Goal: Information Seeking & Learning: Learn about a topic

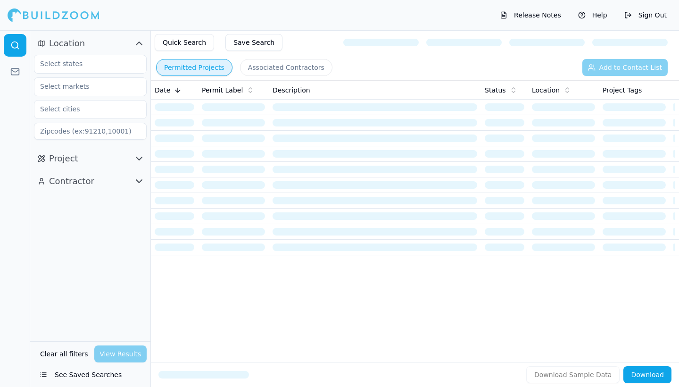
click at [72, 160] on span "Project" at bounding box center [63, 158] width 29 height 13
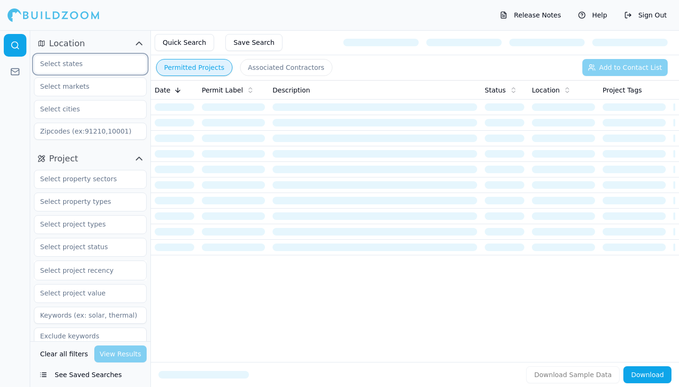
click at [71, 69] on input "text" at bounding box center [84, 63] width 100 height 17
click at [65, 85] on div "[US_STATE]" at bounding box center [90, 85] width 108 height 15
click at [69, 93] on input "text" at bounding box center [84, 86] width 100 height 17
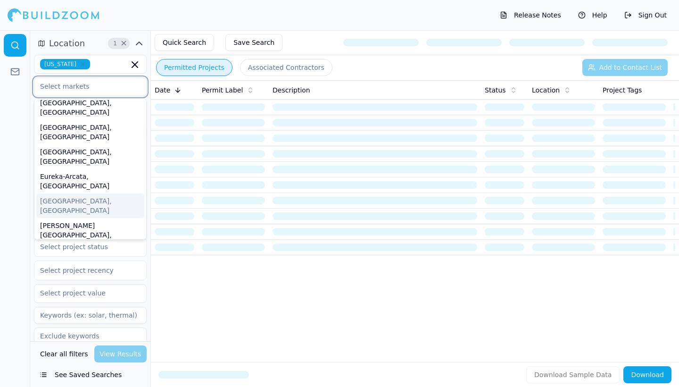
scroll to position [61, 0]
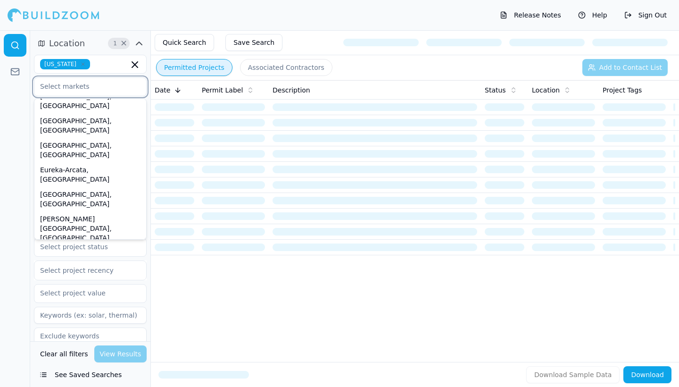
click at [71, 245] on div "[GEOGRAPHIC_DATA]-[GEOGRAPHIC_DATA]-[GEOGRAPHIC_DATA], [GEOGRAPHIC_DATA]" at bounding box center [90, 266] width 108 height 43
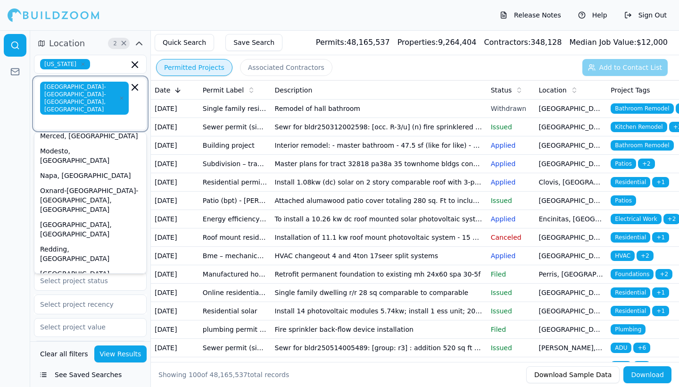
scroll to position [226, 0]
click at [74, 266] on div "[GEOGRAPHIC_DATA]-[GEOGRAPHIC_DATA]-[GEOGRAPHIC_DATA], [GEOGRAPHIC_DATA]" at bounding box center [90, 287] width 108 height 43
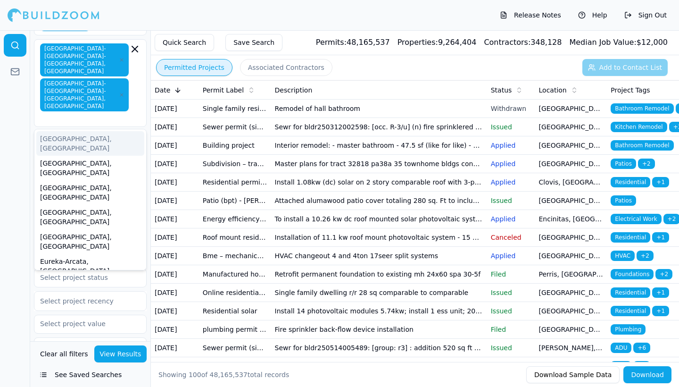
click at [29, 106] on div at bounding box center [15, 208] width 30 height 356
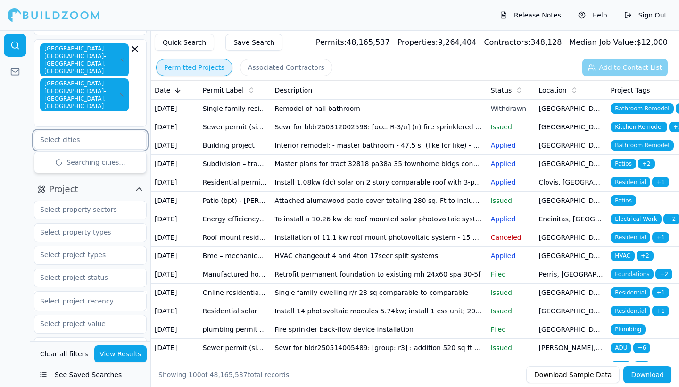
click at [58, 131] on input "text" at bounding box center [84, 139] width 100 height 17
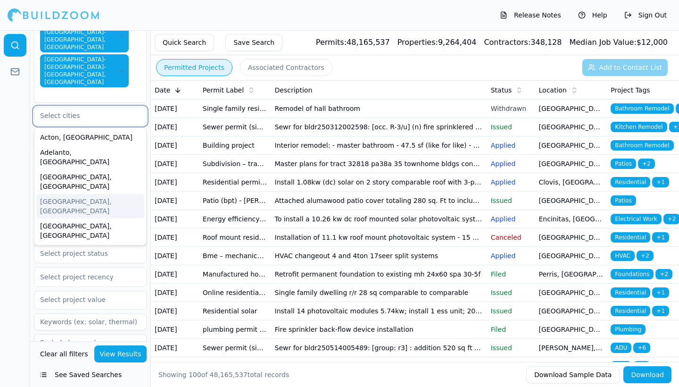
scroll to position [65, 0]
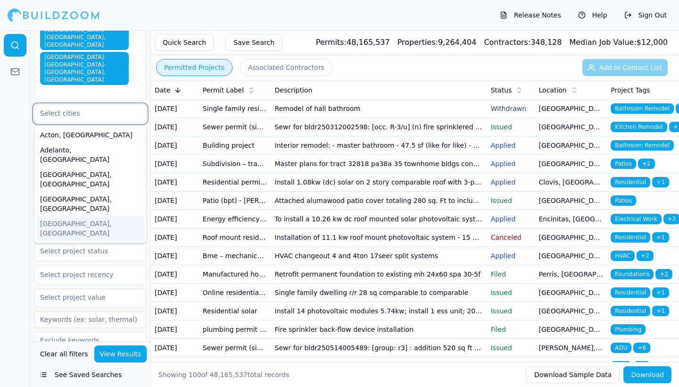
click at [64, 216] on div "[GEOGRAPHIC_DATA], [GEOGRAPHIC_DATA]" at bounding box center [90, 228] width 108 height 25
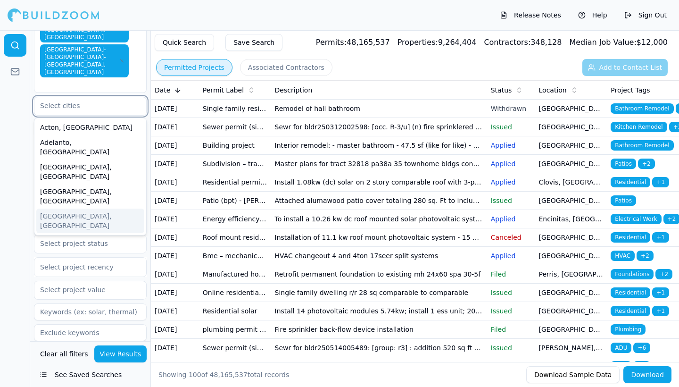
click at [66, 208] on div "[GEOGRAPHIC_DATA], [GEOGRAPHIC_DATA]" at bounding box center [90, 220] width 108 height 25
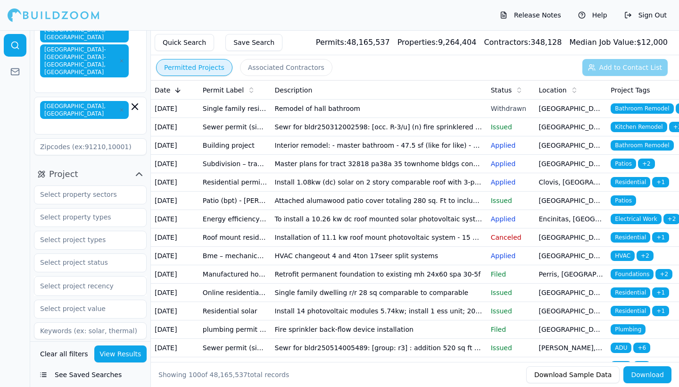
click at [9, 121] on div at bounding box center [15, 208] width 30 height 356
click at [88, 186] on input "text" at bounding box center [84, 194] width 100 height 17
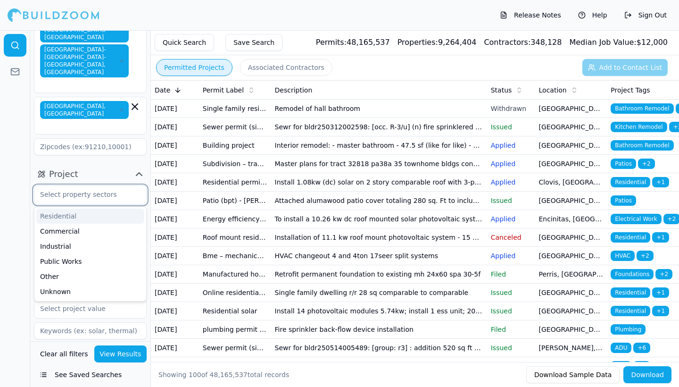
click at [65, 208] on div "Residential" at bounding box center [90, 215] width 108 height 15
click at [62, 208] on div "Commercial" at bounding box center [90, 215] width 108 height 15
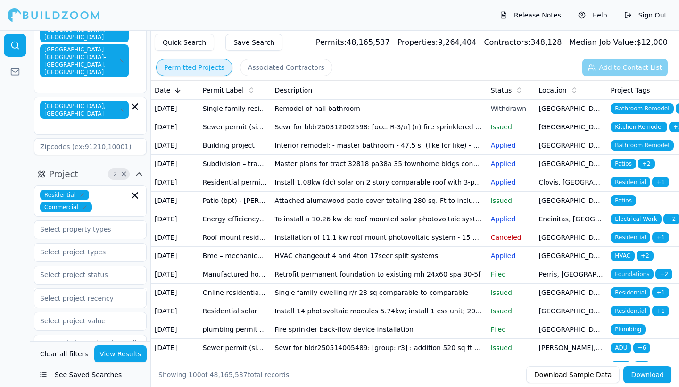
click at [21, 183] on div at bounding box center [15, 208] width 30 height 356
click at [80, 221] on input "text" at bounding box center [84, 229] width 100 height 17
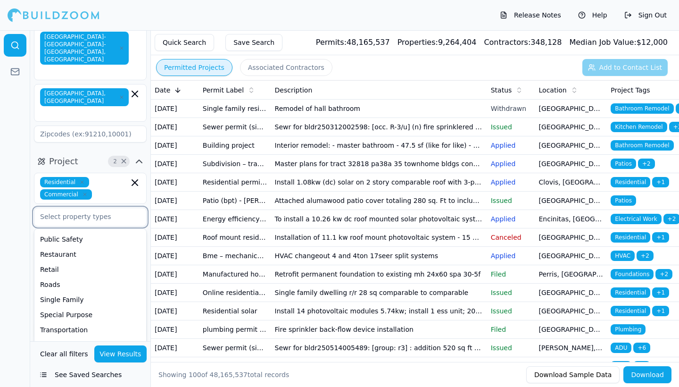
scroll to position [84, 0]
click at [83, 292] on div "Single Family" at bounding box center [90, 299] width 108 height 15
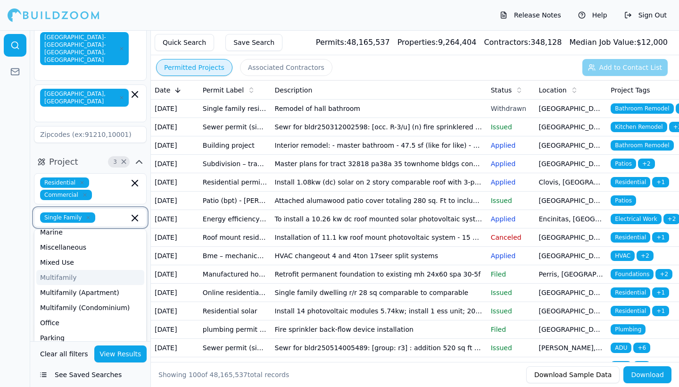
scroll to position [140, 0]
click at [66, 273] on div "Multifamily" at bounding box center [90, 280] width 108 height 15
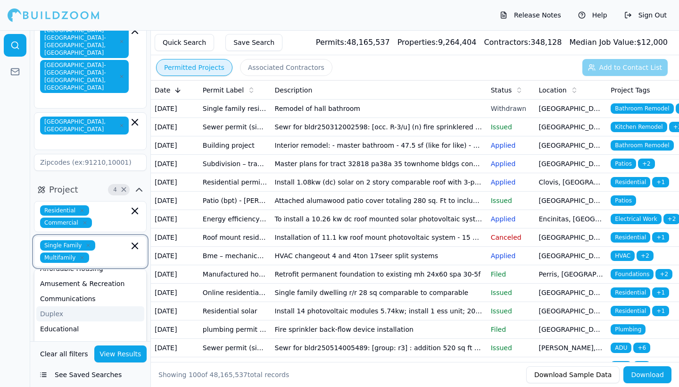
scroll to position [27, 0]
click at [61, 305] on div "Duplex" at bounding box center [90, 312] width 108 height 15
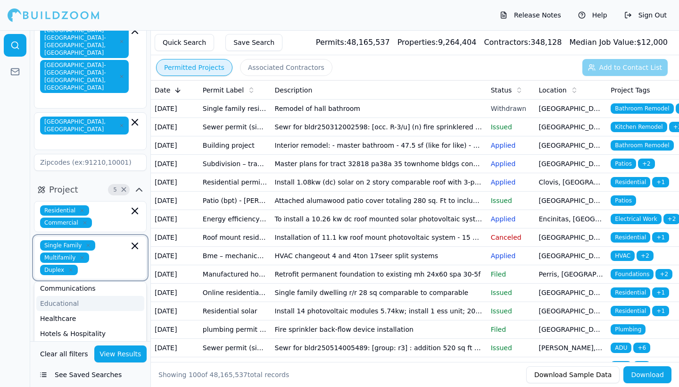
scroll to position [50, 0]
click at [74, 294] on div "Educational" at bounding box center [90, 301] width 108 height 15
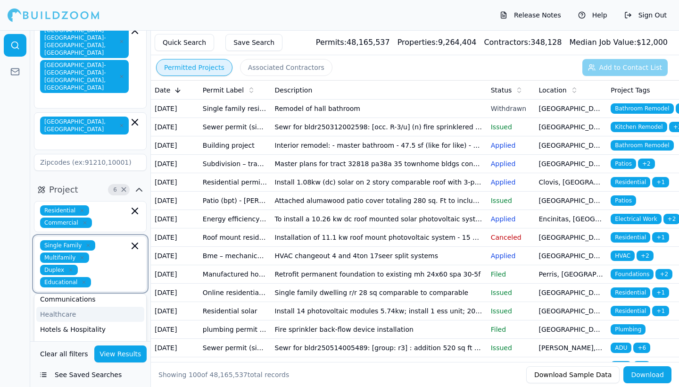
click at [71, 306] on div "Healthcare" at bounding box center [90, 313] width 108 height 15
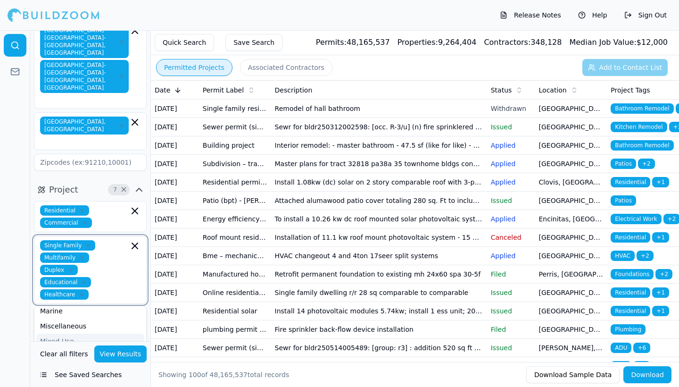
click at [64, 333] on div "Mixed Use" at bounding box center [90, 340] width 108 height 15
click at [56, 332] on div "Office" at bounding box center [90, 339] width 108 height 15
click at [56, 332] on div "Parking" at bounding box center [90, 339] width 108 height 15
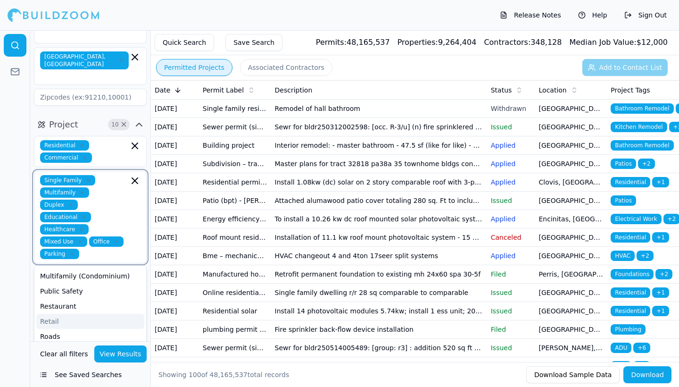
scroll to position [125, 0]
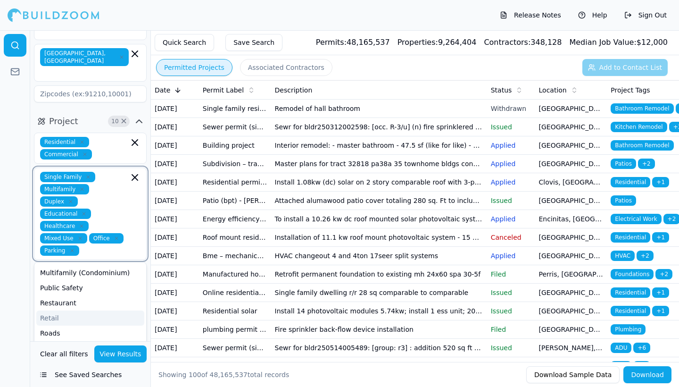
click at [65, 310] on div "Retail" at bounding box center [90, 317] width 108 height 15
click at [61, 371] on div "Triplex" at bounding box center [90, 378] width 108 height 15
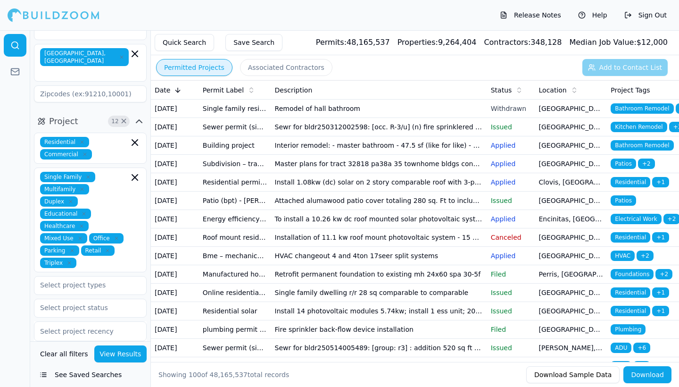
click at [25, 253] on div at bounding box center [15, 208] width 30 height 356
click at [82, 276] on input "text" at bounding box center [84, 284] width 100 height 17
click at [84, 337] on div "Electrical Work" at bounding box center [90, 344] width 108 height 15
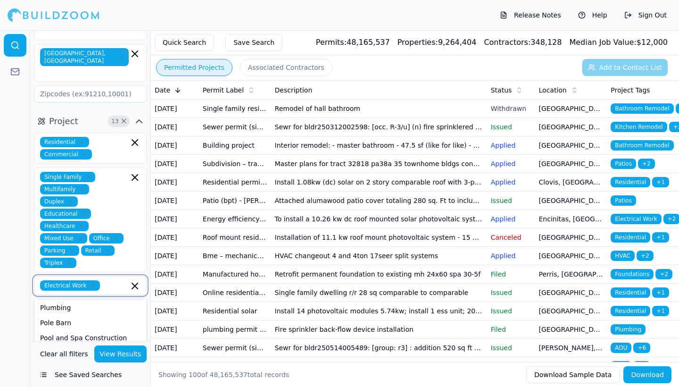
scroll to position [340, 0]
click at [62, 360] on div "Roofing" at bounding box center [90, 367] width 108 height 15
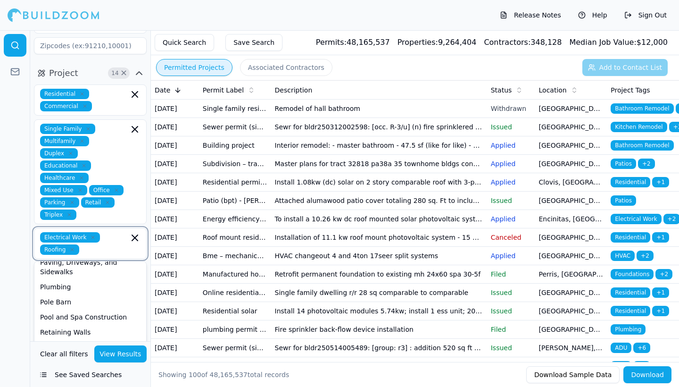
click at [68, 385] on div "Solar Installation" at bounding box center [90, 392] width 108 height 15
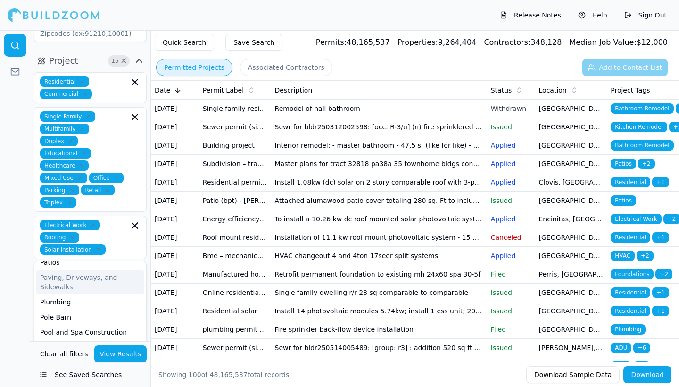
click at [15, 239] on div at bounding box center [15, 208] width 30 height 356
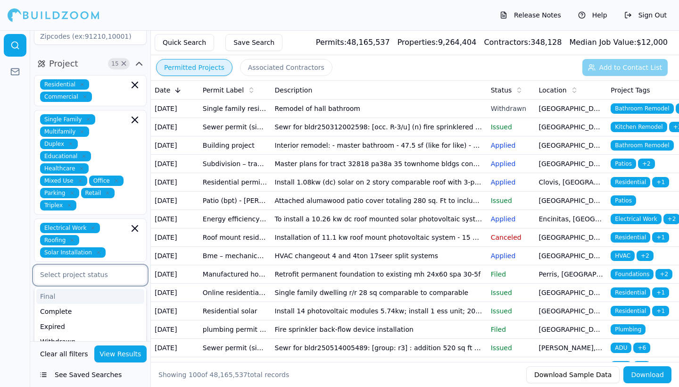
click at [65, 266] on input "text" at bounding box center [84, 274] width 100 height 17
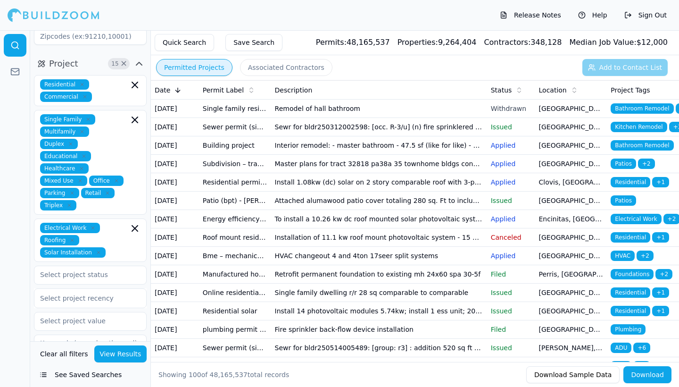
click at [22, 234] on div at bounding box center [15, 208] width 30 height 356
click at [95, 293] on div "Select project recency" at bounding box center [90, 297] width 100 height 9
click at [58, 314] on div "Last 7 Days" at bounding box center [90, 321] width 112 height 15
click at [70, 314] on input "text" at bounding box center [84, 322] width 100 height 17
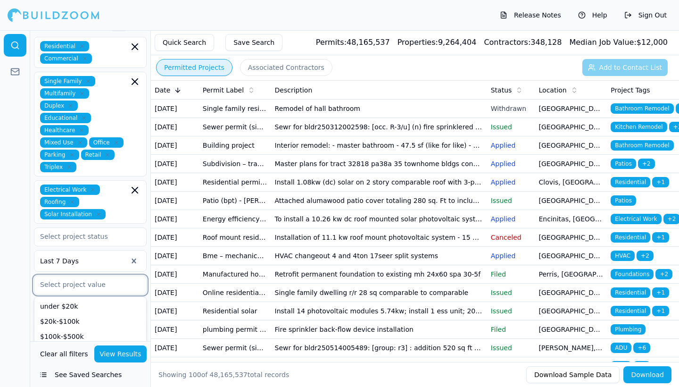
scroll to position [222, 0]
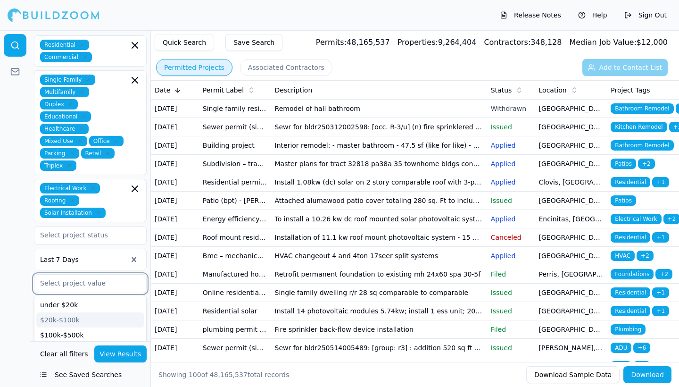
click at [84, 312] on div "$20k-$100k" at bounding box center [90, 319] width 108 height 15
click at [66, 297] on div "under $20k" at bounding box center [90, 304] width 108 height 15
click at [66, 309] on div "$100k-$500k" at bounding box center [90, 316] width 108 height 15
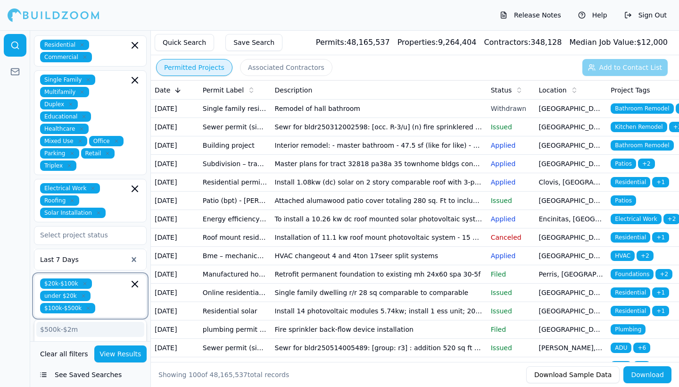
scroll to position [219, 0]
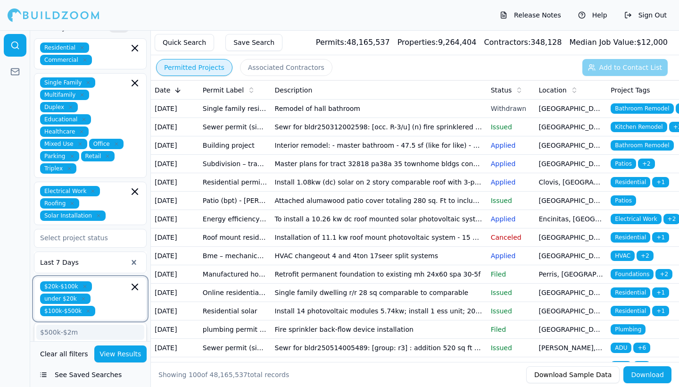
click at [65, 324] on div "$500k-$2m" at bounding box center [90, 331] width 108 height 15
click at [18, 293] on div at bounding box center [15, 208] width 30 height 356
click at [49, 336] on input at bounding box center [90, 344] width 113 height 17
click at [49, 357] on input at bounding box center [90, 365] width 113 height 17
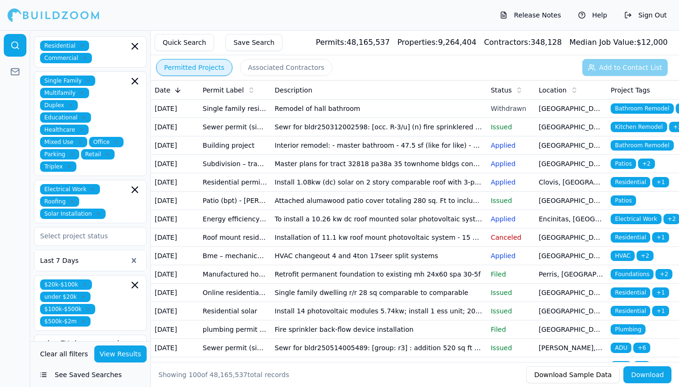
click at [105, 353] on button "View Results" at bounding box center [120, 353] width 53 height 17
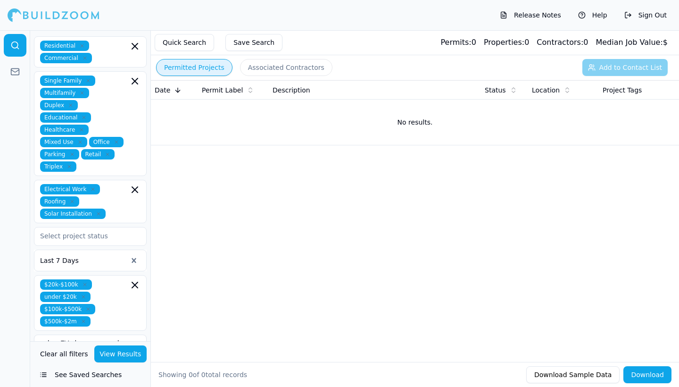
click at [141, 334] on input "solar, EV charger, panel upgrade" at bounding box center [90, 342] width 113 height 17
type input "s"
click at [122, 354] on button "View Results" at bounding box center [120, 353] width 53 height 17
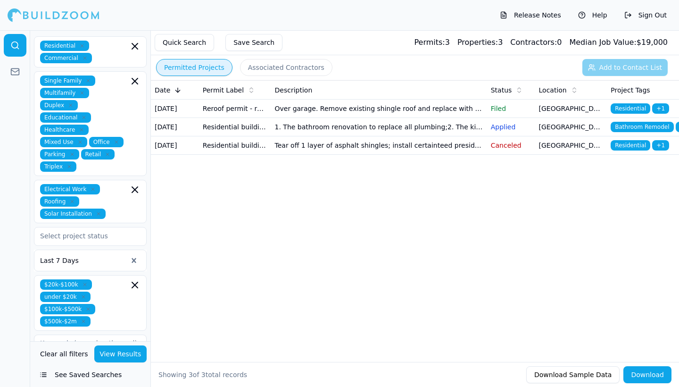
click at [244, 112] on td "Reroof permit - residential" at bounding box center [235, 108] width 72 height 18
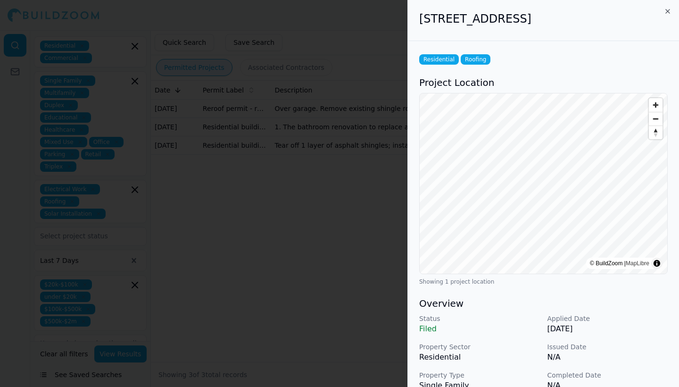
click at [669, 13] on icon "button" at bounding box center [668, 11] width 4 height 4
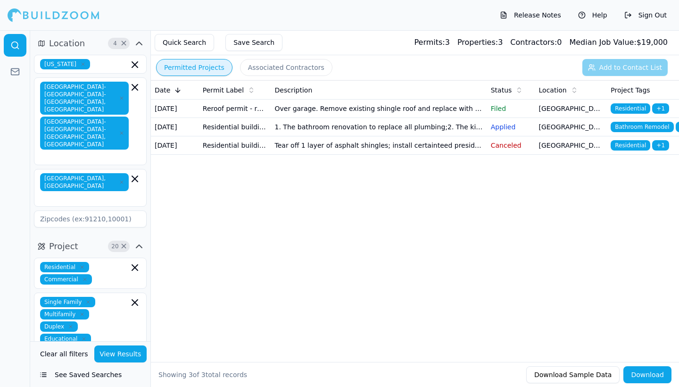
click at [133, 88] on icon "button" at bounding box center [134, 87] width 11 height 11
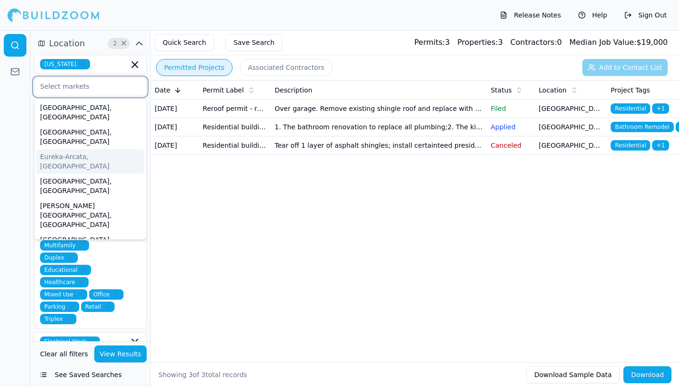
scroll to position [75, 0]
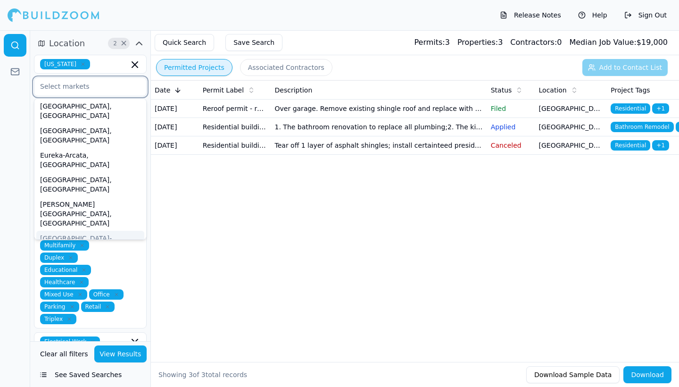
click at [100, 231] on div "[GEOGRAPHIC_DATA]-[GEOGRAPHIC_DATA]-[GEOGRAPHIC_DATA], [GEOGRAPHIC_DATA]" at bounding box center [90, 252] width 108 height 43
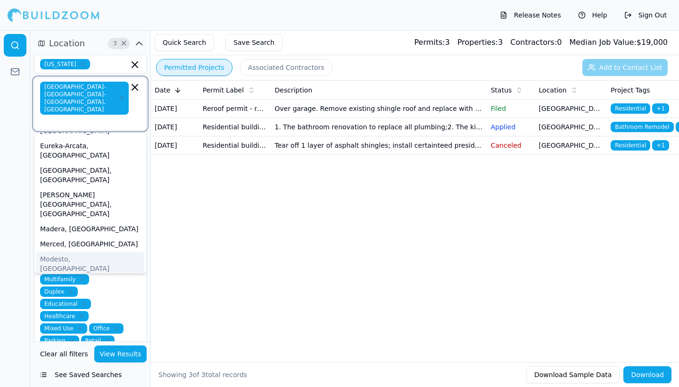
scroll to position [119, 0]
click at [89, 290] on div "Oxnard-[GEOGRAPHIC_DATA]-[GEOGRAPHIC_DATA], [GEOGRAPHIC_DATA]" at bounding box center [90, 307] width 108 height 34
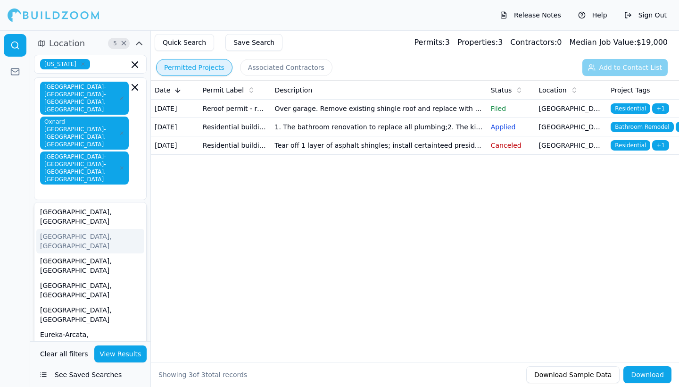
click at [17, 169] on div at bounding box center [15, 208] width 30 height 356
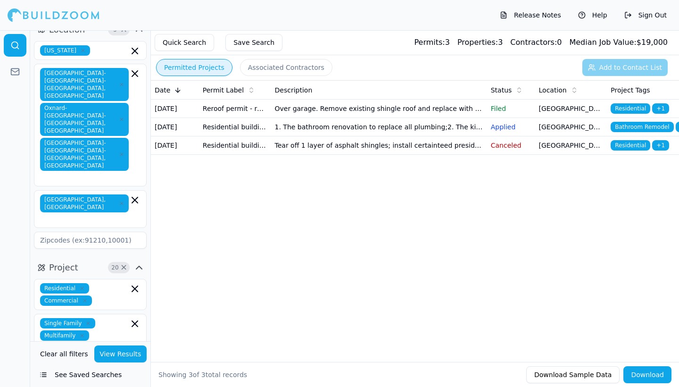
scroll to position [16, 0]
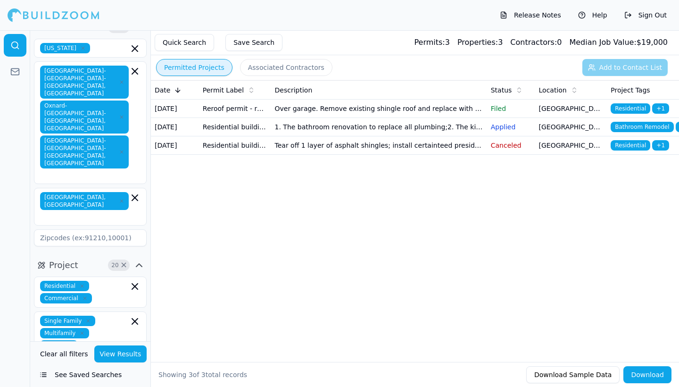
click at [138, 192] on icon "button" at bounding box center [134, 197] width 11 height 11
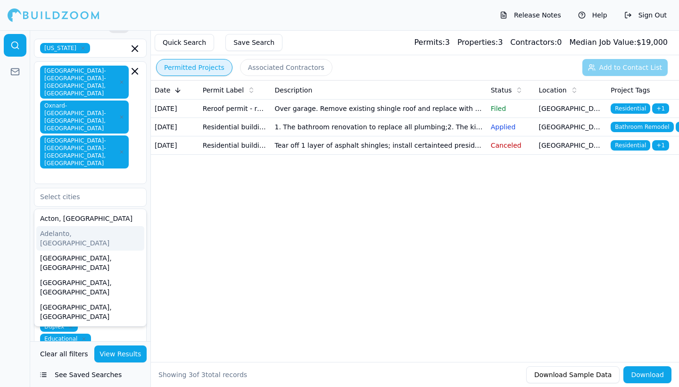
click at [12, 219] on div at bounding box center [15, 208] width 30 height 356
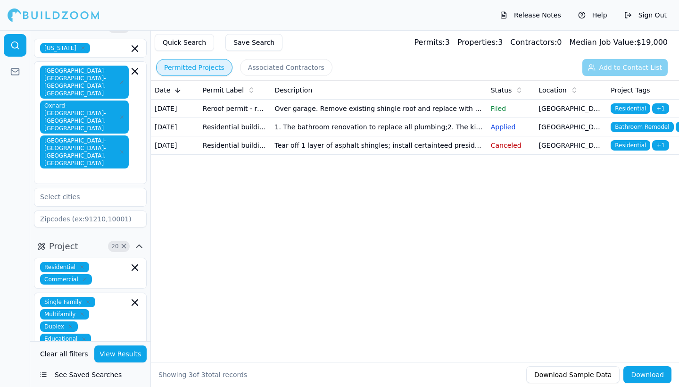
click at [121, 351] on button "View Results" at bounding box center [120, 353] width 53 height 17
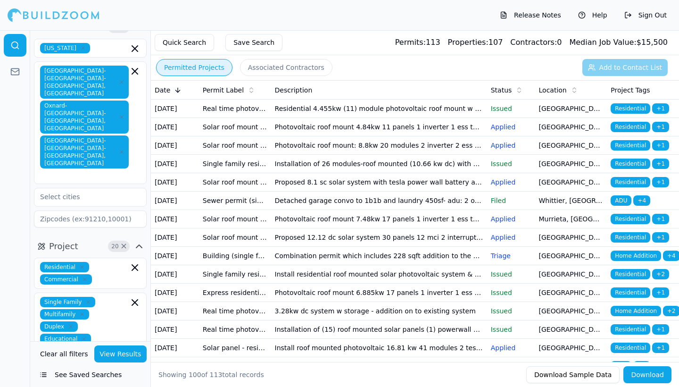
click at [328, 113] on td "Residential 4.455kw (11) module photovoltaic roof mount w (2) ess of 13.5kwh ea…" at bounding box center [379, 108] width 216 height 18
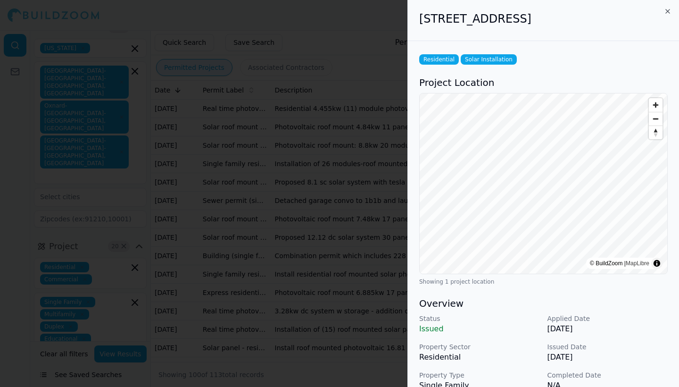
click at [666, 11] on icon "button" at bounding box center [668, 12] width 8 height 8
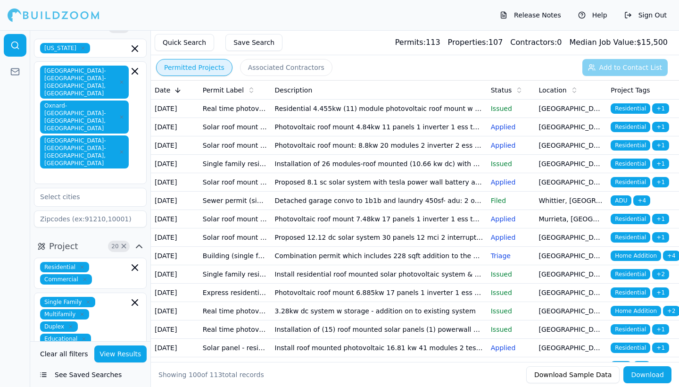
click at [209, 109] on td "Real time photovoltaic installation (residential only)" at bounding box center [235, 108] width 72 height 18
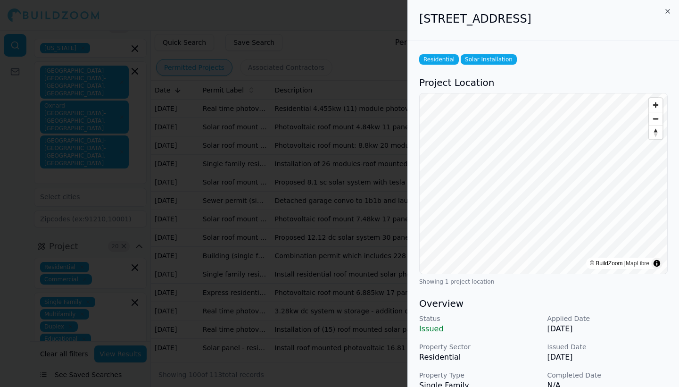
click at [667, 10] on icon "button" at bounding box center [668, 11] width 4 height 4
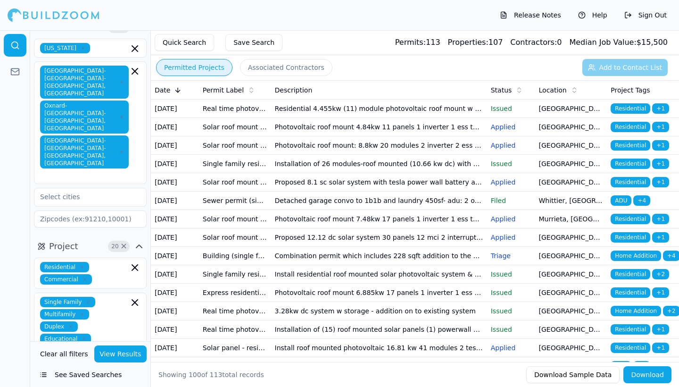
click at [233, 155] on td "Solar roof mount - residential" at bounding box center [235, 145] width 72 height 18
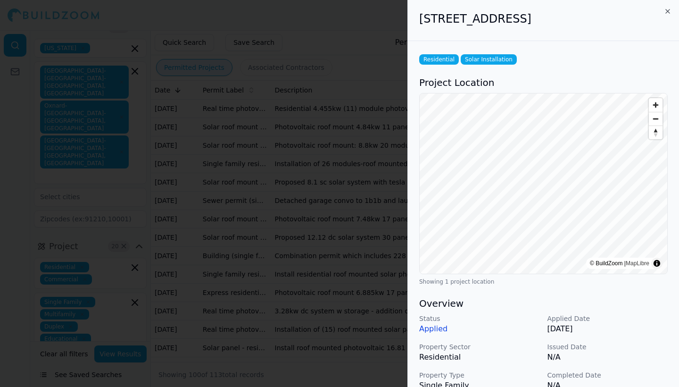
click at [667, 9] on icon "button" at bounding box center [668, 12] width 8 height 8
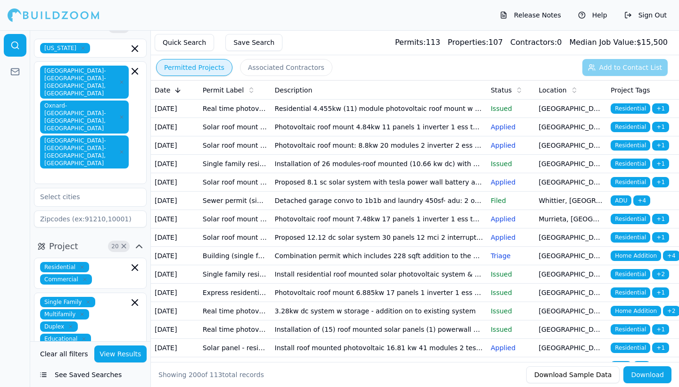
click at [63, 16] on div at bounding box center [54, 15] width 92 height 19
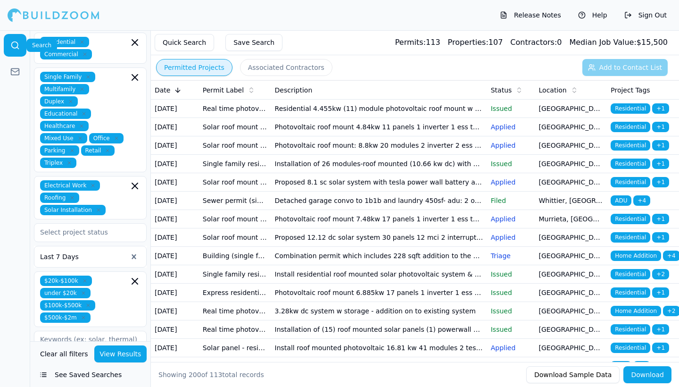
click at [18, 43] on icon at bounding box center [14, 45] width 9 height 9
click at [40, 17] on div at bounding box center [54, 15] width 92 height 19
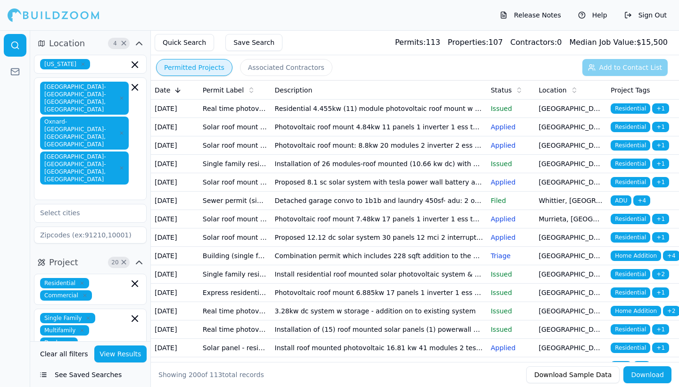
click at [141, 43] on icon "button" at bounding box center [139, 43] width 6 height 3
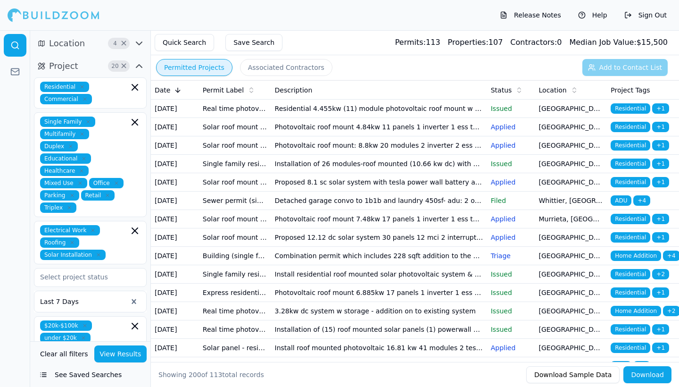
click at [139, 69] on icon "button" at bounding box center [138, 65] width 11 height 11
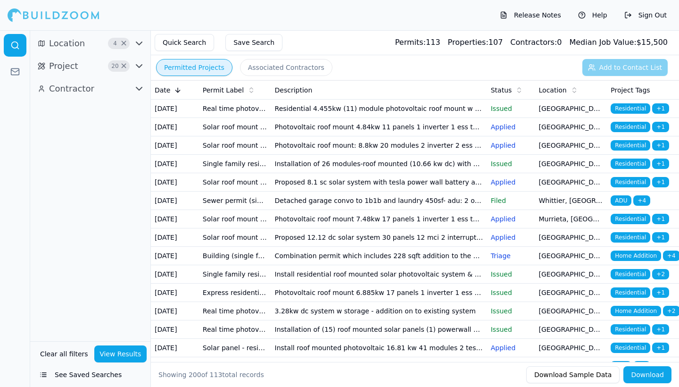
click at [135, 91] on icon "button" at bounding box center [138, 88] width 11 height 11
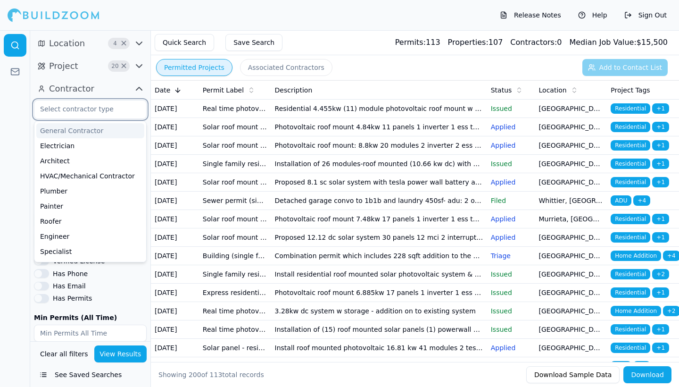
click at [97, 108] on input "text" at bounding box center [84, 108] width 100 height 17
click at [91, 126] on div "General Contractor" at bounding box center [90, 130] width 108 height 15
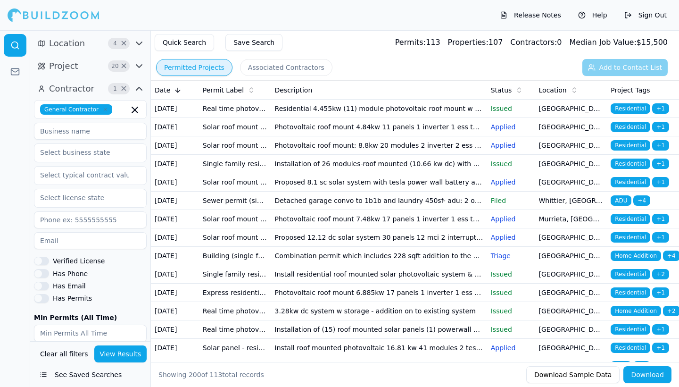
click at [117, 351] on button "View Results" at bounding box center [120, 353] width 53 height 17
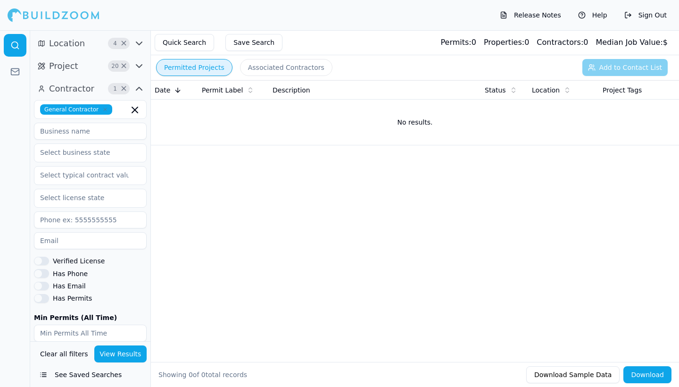
click at [134, 111] on icon "button" at bounding box center [134, 109] width 11 height 11
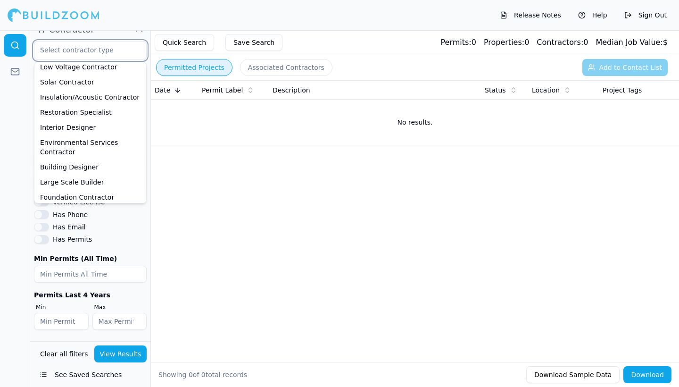
scroll to position [59, 0]
click at [18, 212] on div at bounding box center [15, 208] width 30 height 356
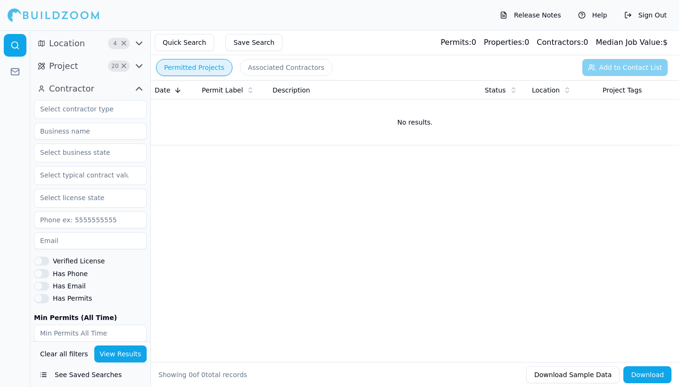
scroll to position [0, 0]
click at [255, 37] on button "Save Search" at bounding box center [253, 42] width 57 height 17
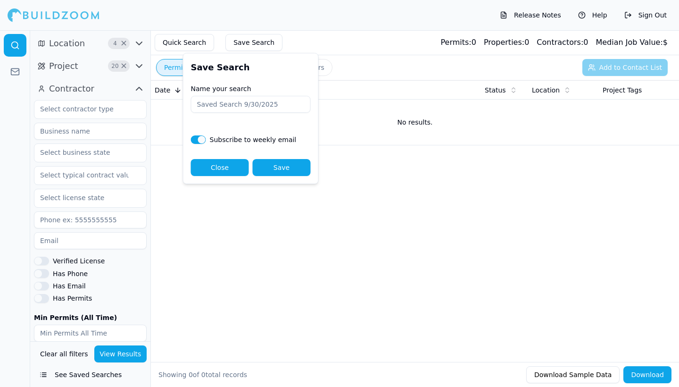
click at [221, 169] on button "Close" at bounding box center [220, 167] width 58 height 17
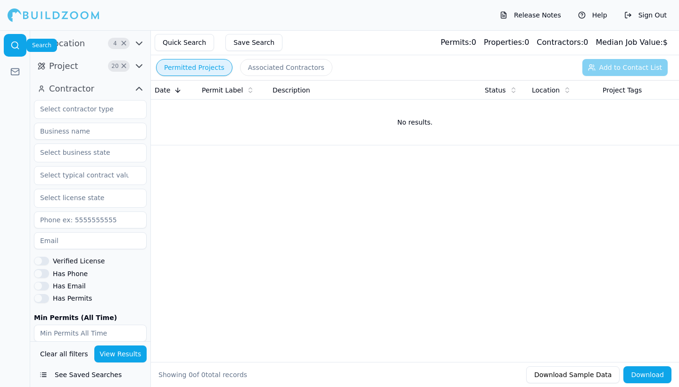
click at [10, 41] on icon at bounding box center [14, 45] width 9 height 9
click at [131, 90] on button "Contractor" at bounding box center [90, 88] width 113 height 15
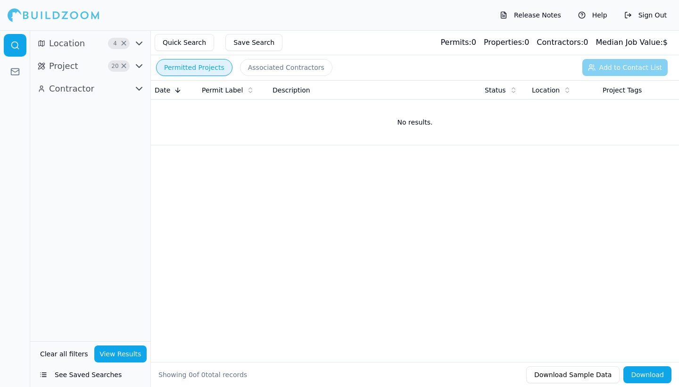
click at [527, 14] on button "Release Notes" at bounding box center [530, 15] width 71 height 15
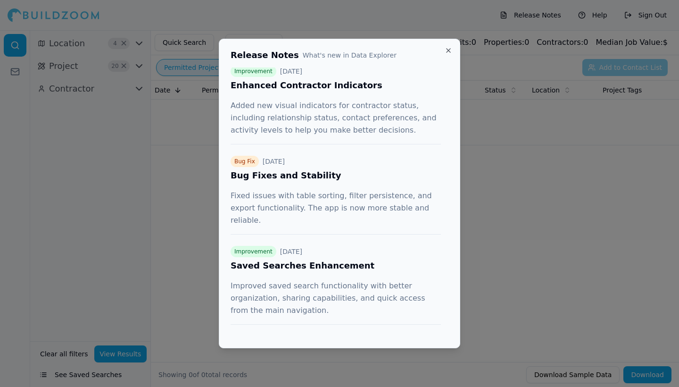
scroll to position [206, 0]
click at [446, 50] on button "Close" at bounding box center [449, 51] width 8 height 8
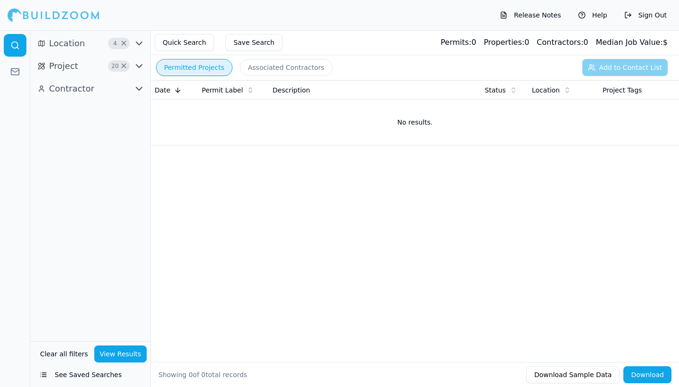
scroll to position [0, 0]
click at [641, 15] on button "Sign Out" at bounding box center [646, 15] width 52 height 15
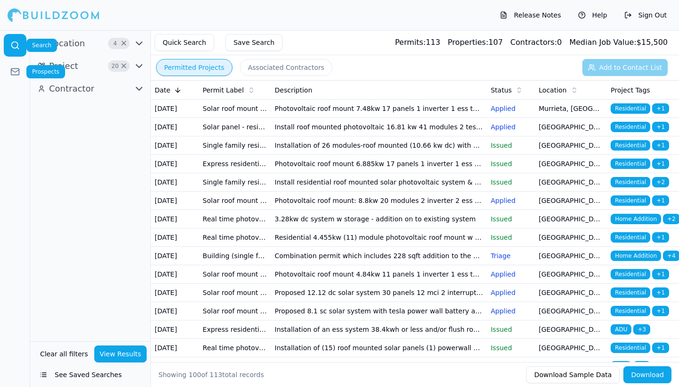
click at [8, 44] on link at bounding box center [15, 45] width 23 height 23
click at [12, 71] on icon at bounding box center [14, 71] width 9 height 9
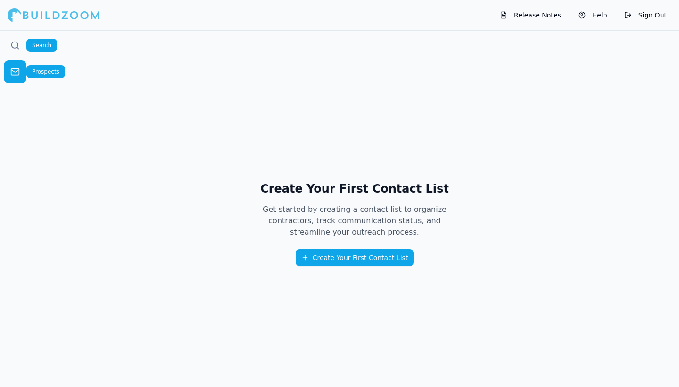
click at [16, 47] on icon at bounding box center [14, 45] width 9 height 9
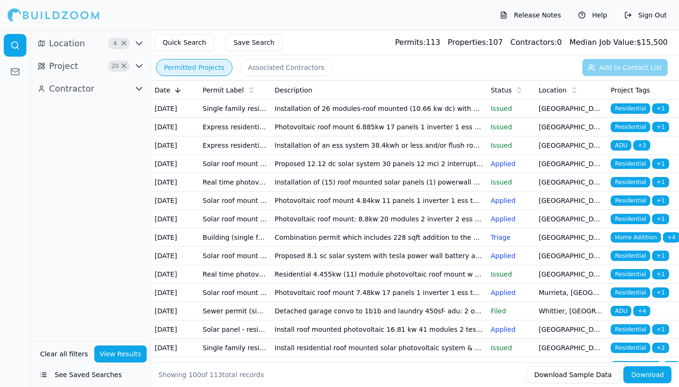
click at [365, 155] on td "Installation of an ess system 38.4kwh or less and/or flush roof mounted photovo…" at bounding box center [379, 145] width 216 height 18
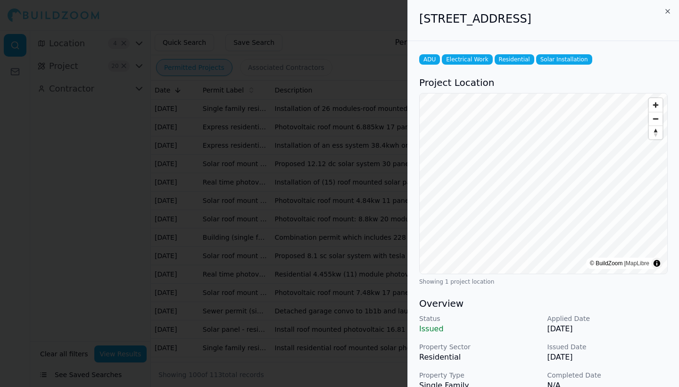
click at [670, 10] on icon "button" at bounding box center [668, 12] width 8 height 8
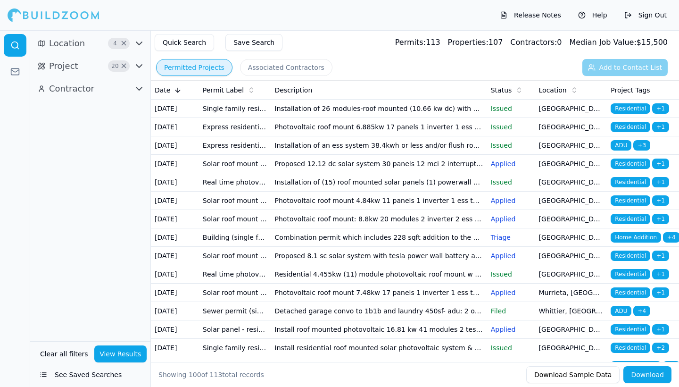
click at [622, 64] on div "Permitted Projects Associated Contractors Add to Contact List" at bounding box center [415, 67] width 528 height 25
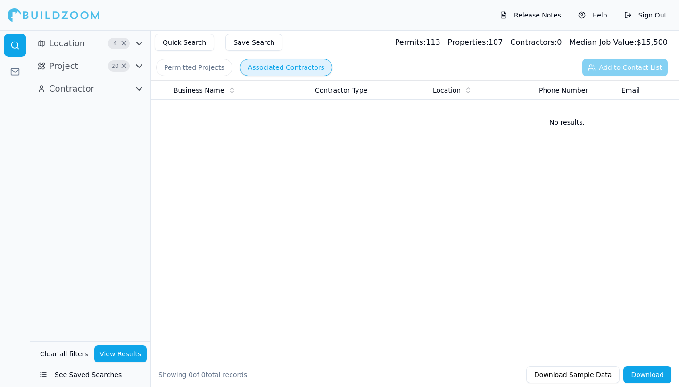
click at [268, 67] on button "Associated Contractors" at bounding box center [286, 67] width 92 height 17
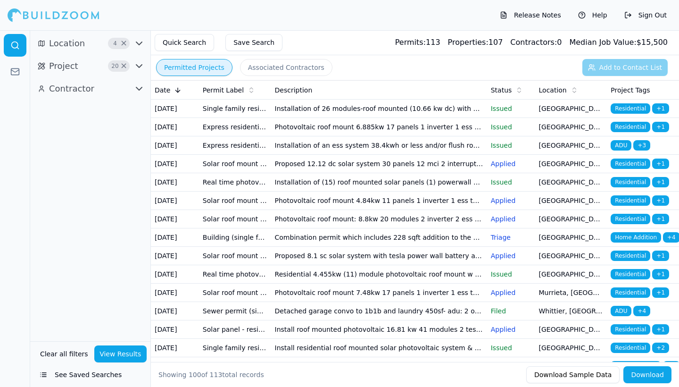
click at [205, 66] on button "Permitted Projects" at bounding box center [194, 67] width 76 height 17
click at [173, 48] on button "Quick Search" at bounding box center [184, 42] width 59 height 17
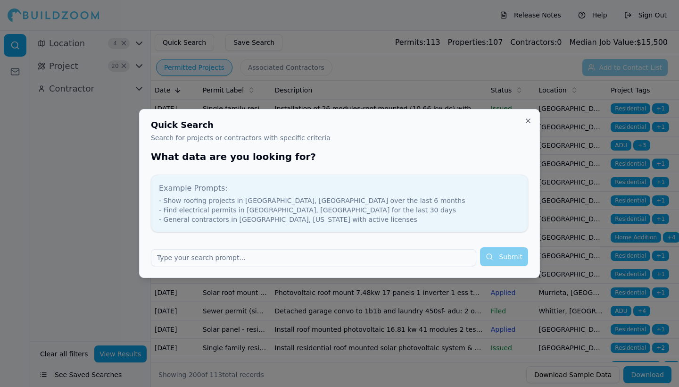
type input "a"
type input "ADU solar"
click at [504, 256] on button "Submit" at bounding box center [504, 256] width 48 height 19
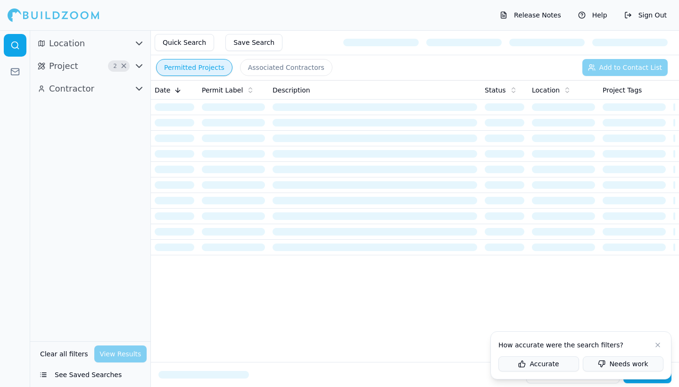
click at [657, 347] on button at bounding box center [657, 344] width 11 height 11
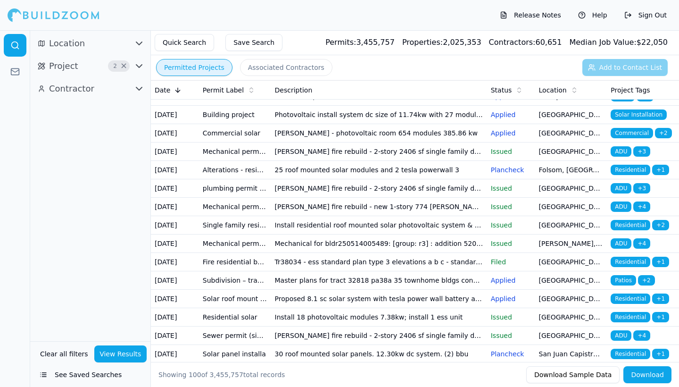
scroll to position [13, 0]
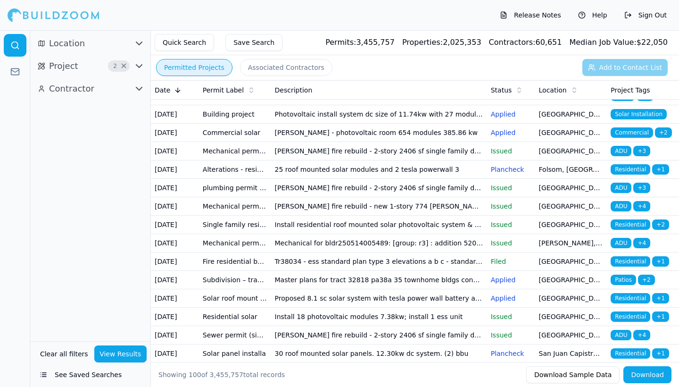
click at [342, 160] on td "[PERSON_NAME] fire rebuild - 2-story 2406 sf single family dwelling (4 beds 3 f…" at bounding box center [379, 151] width 216 height 18
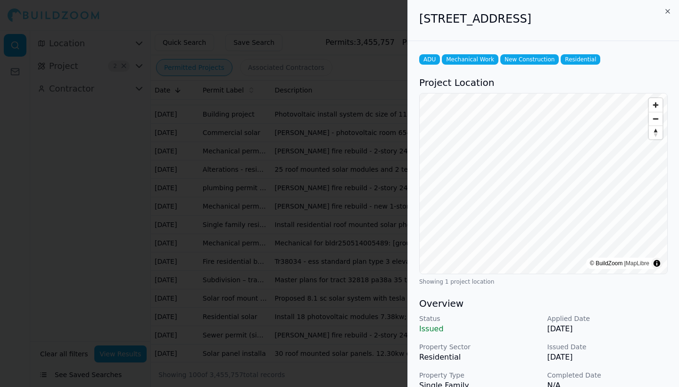
scroll to position [0, 0]
click at [666, 10] on icon "button" at bounding box center [668, 11] width 4 height 4
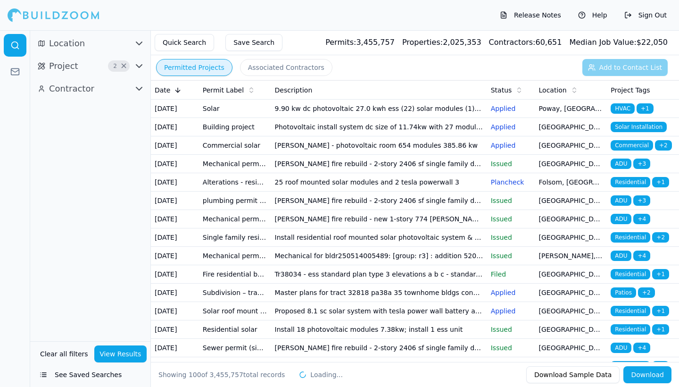
click at [180, 42] on button "Quick Search" at bounding box center [184, 42] width 59 height 17
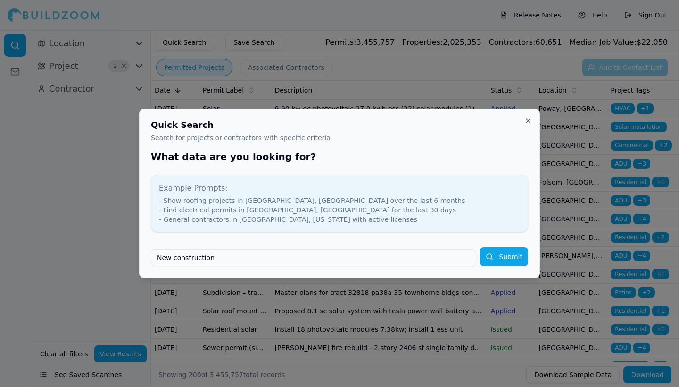
type input "New construction"
click at [504, 256] on button "Submit" at bounding box center [504, 256] width 48 height 19
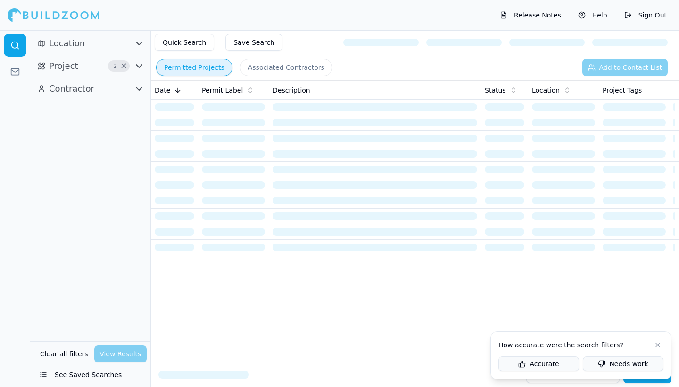
click at [660, 344] on button at bounding box center [657, 344] width 11 height 11
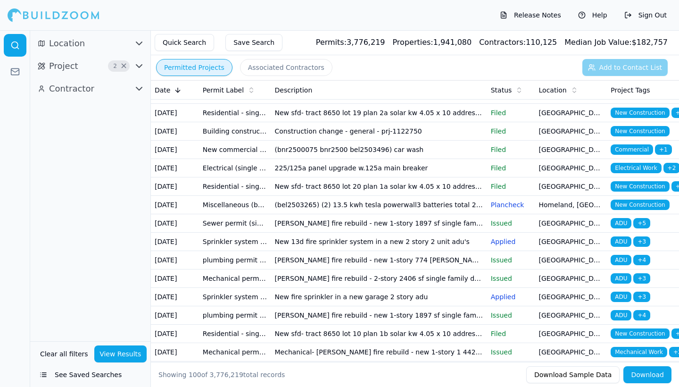
scroll to position [383, 0]
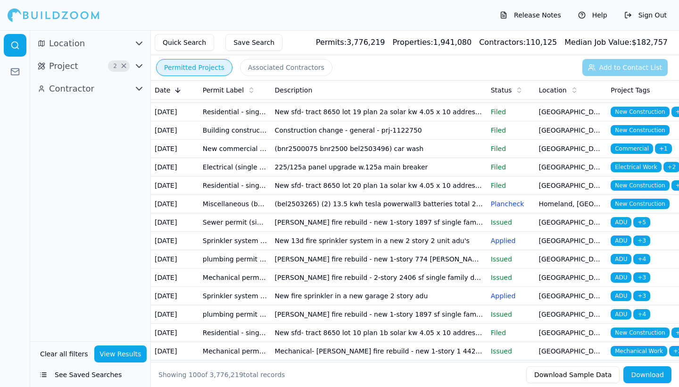
click at [524, 42] on span "Contractors:" at bounding box center [502, 42] width 47 height 9
click at [265, 11] on td "Fire residential building" at bounding box center [235, 1] width 72 height 18
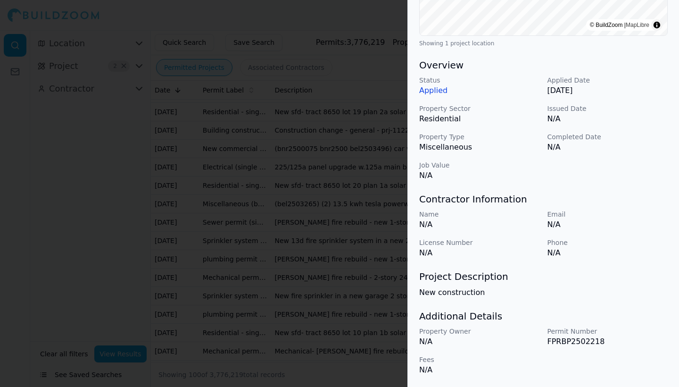
scroll to position [238, 0]
click at [289, 126] on div at bounding box center [339, 193] width 679 height 387
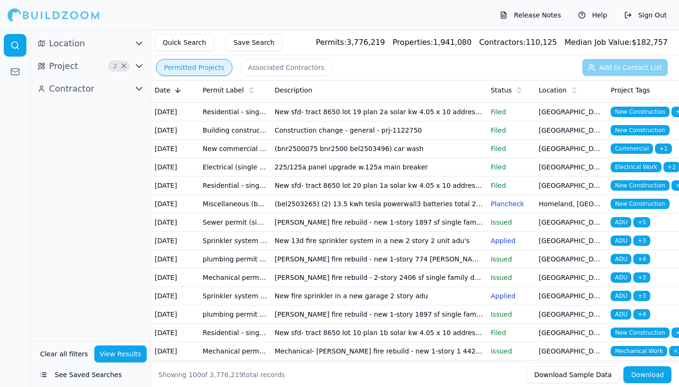
click at [297, 48] on td "New sfd- tract 8650 lot 9 plan 2b solar kw 4.05 x 10 address: 1732 wayfairing a…" at bounding box center [379, 38] width 216 height 18
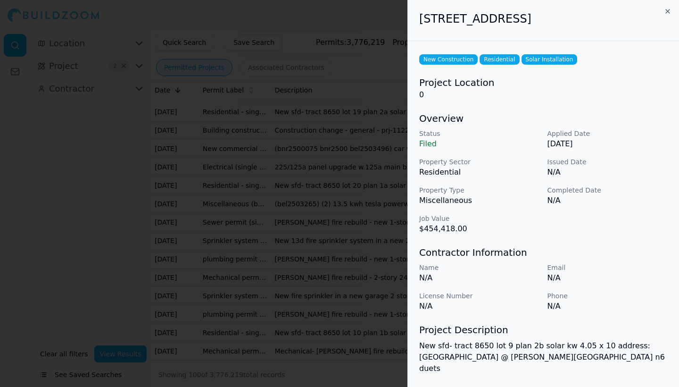
scroll to position [0, 0]
click at [352, 166] on div at bounding box center [339, 193] width 679 height 387
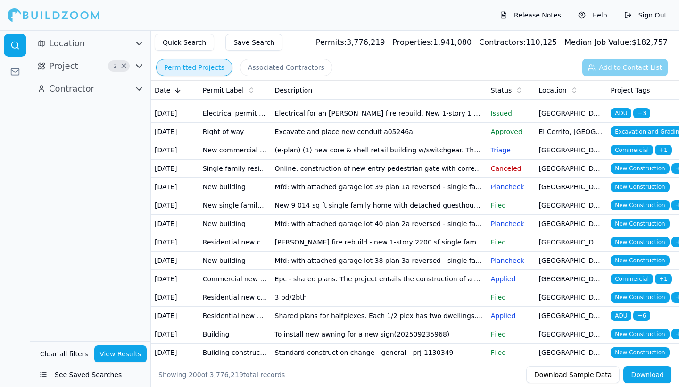
click at [176, 91] on icon at bounding box center [178, 90] width 8 height 8
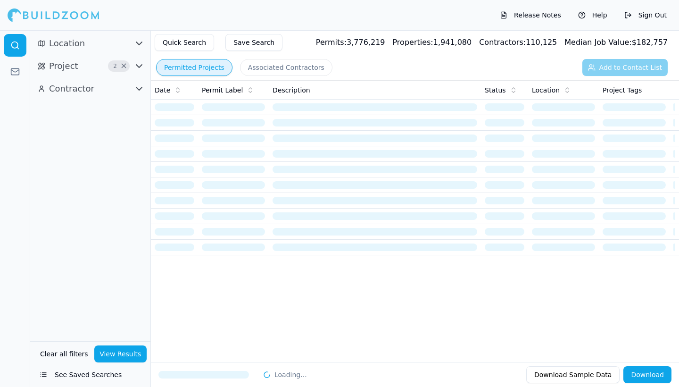
click at [176, 91] on icon at bounding box center [178, 90] width 8 height 8
